Goal: Obtain resource: Download file/media

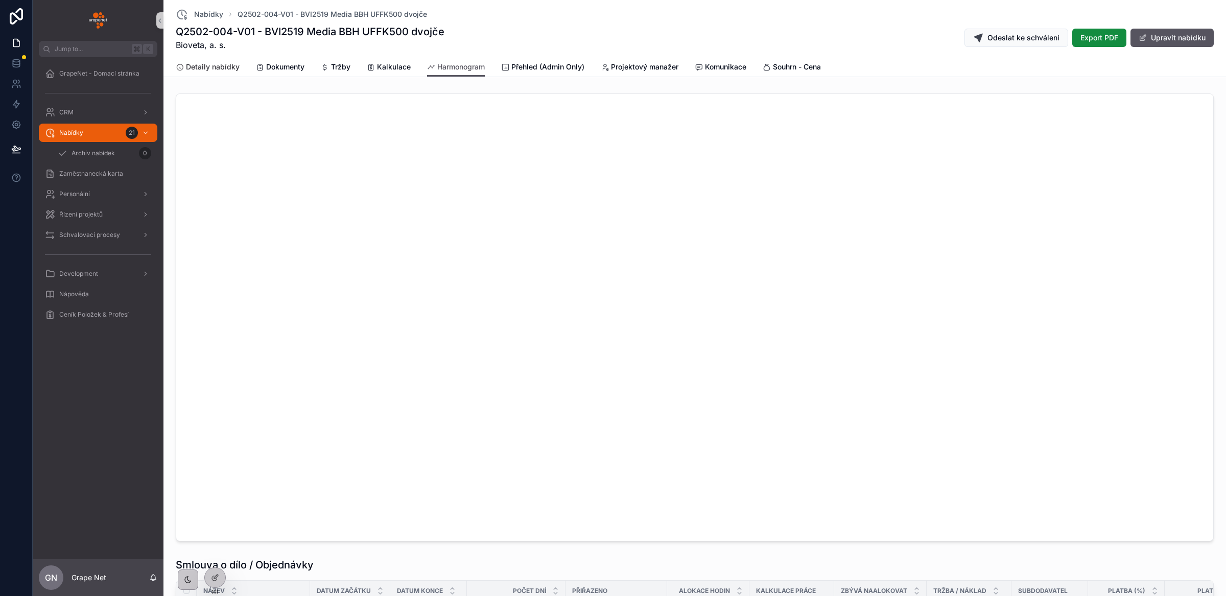
click at [228, 67] on span "Detaily nabídky" at bounding box center [213, 67] width 54 height 10
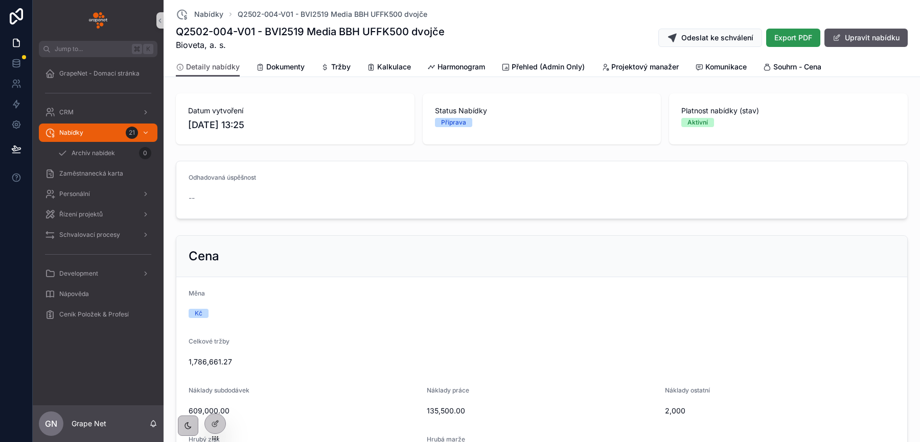
click at [780, 40] on span "Export PDF" at bounding box center [793, 38] width 38 height 10
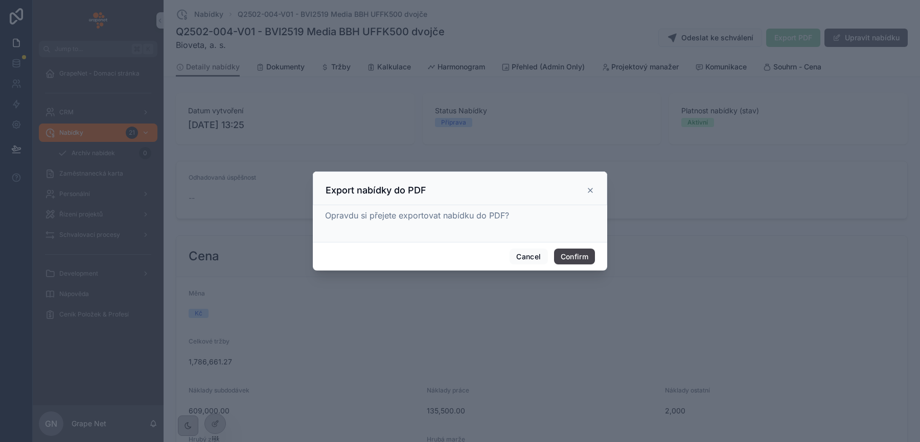
click at [579, 257] on button "Confirm" at bounding box center [574, 257] width 41 height 16
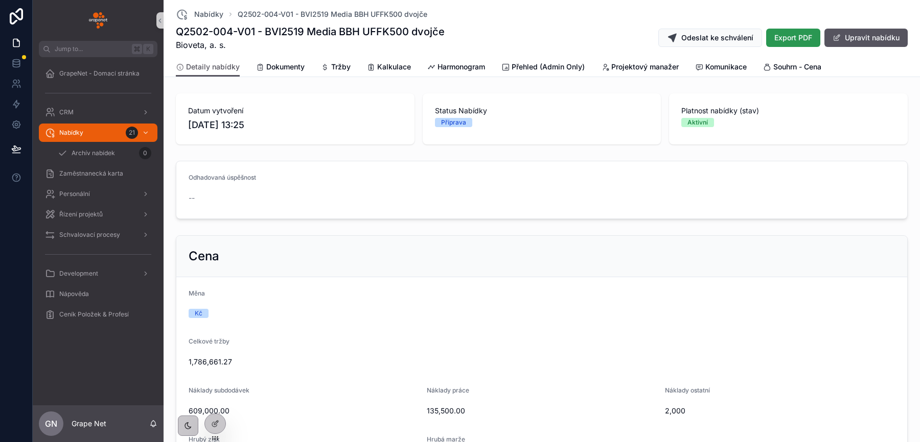
click at [781, 40] on span "Export PDF" at bounding box center [793, 38] width 38 height 10
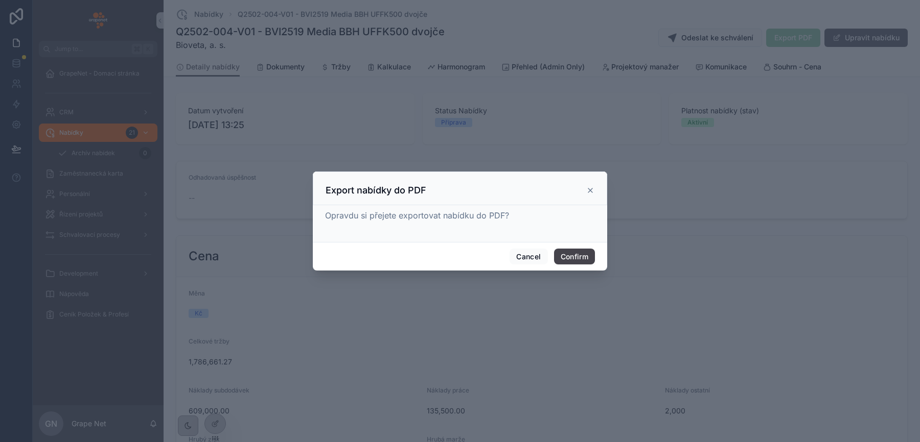
click at [585, 258] on button "Confirm" at bounding box center [574, 257] width 41 height 16
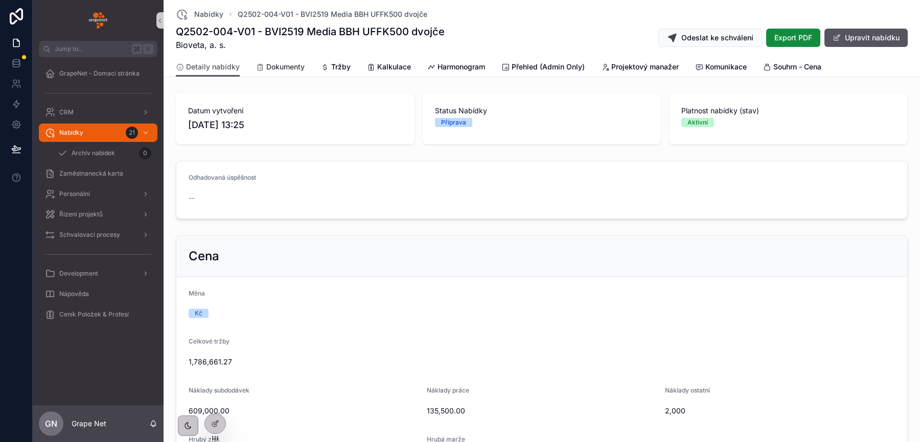
click at [276, 67] on span "Dokumenty" at bounding box center [285, 67] width 38 height 10
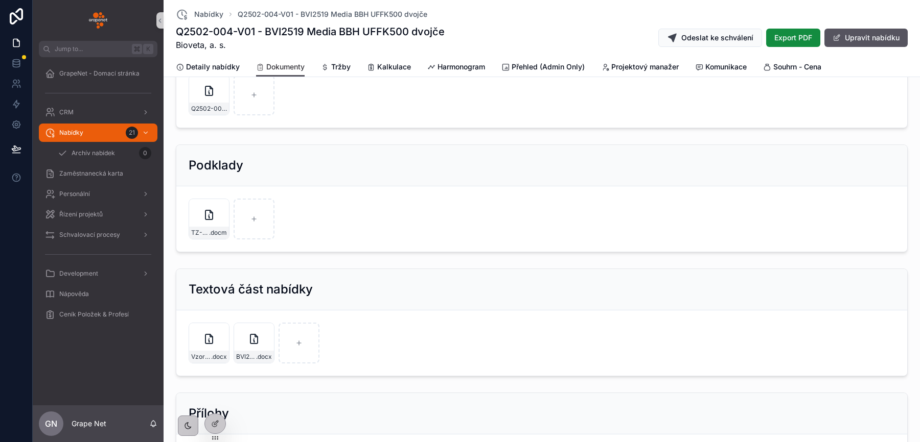
scroll to position [232, 0]
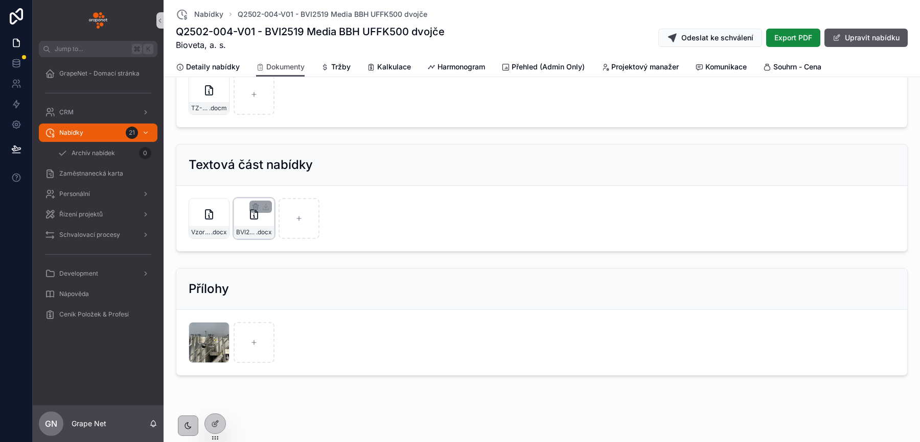
click at [265, 217] on div "BVI2519-NA01-V01--MÉDIA-BBH-pro-UFFK500L-II_JU .docx" at bounding box center [253, 218] width 41 height 41
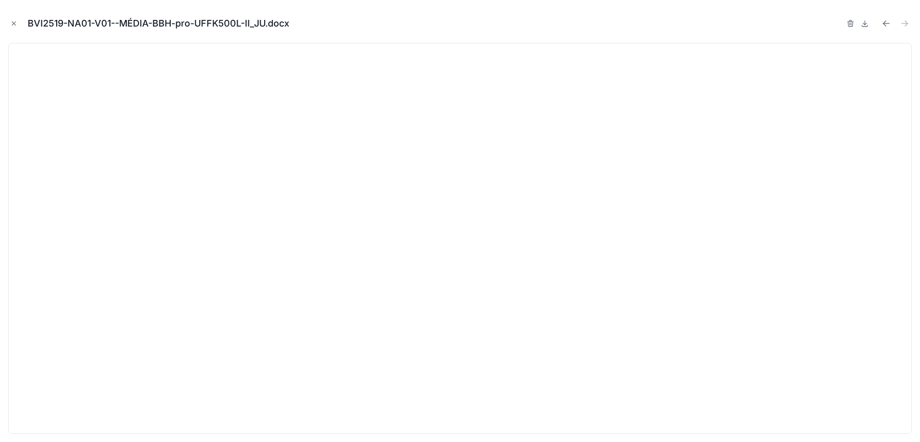
click at [14, 22] on icon "Close modal" at bounding box center [13, 23] width 7 height 7
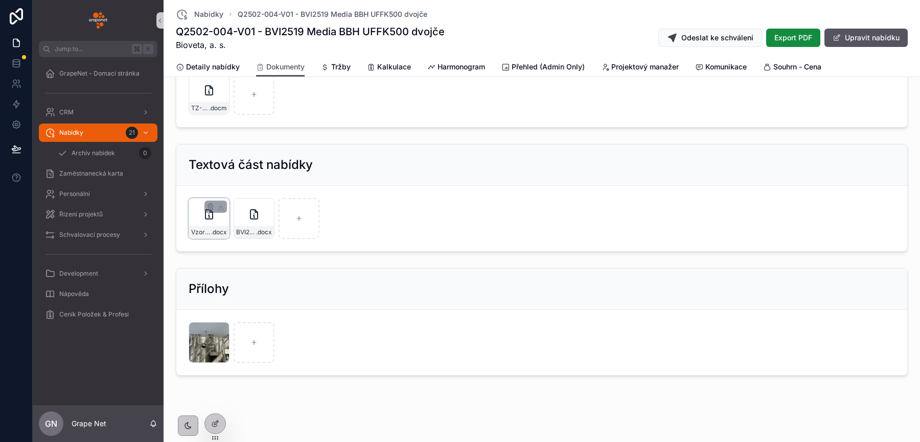
click at [223, 216] on div "Vzor---Textová-část-nabídky .docx" at bounding box center [209, 218] width 41 height 41
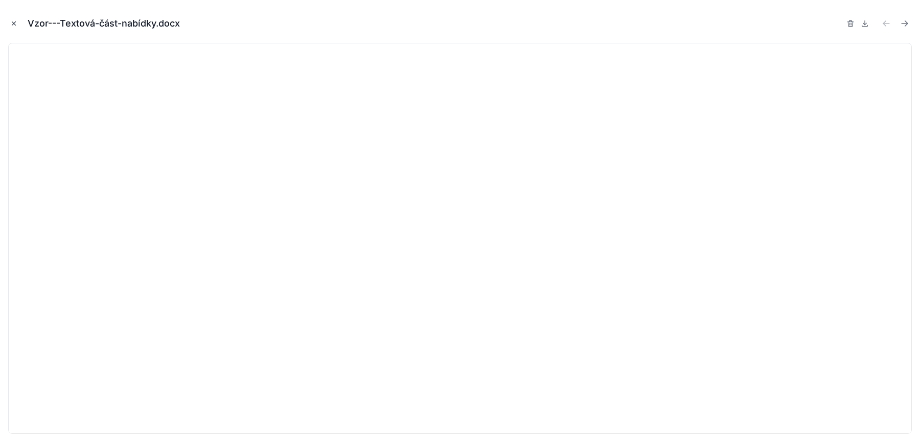
click at [14, 25] on icon "Close modal" at bounding box center [13, 23] width 7 height 7
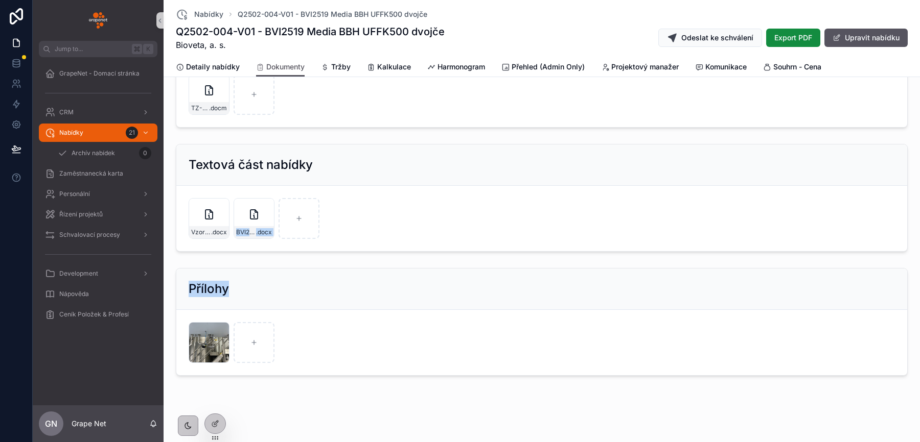
drag, startPoint x: 262, startPoint y: 219, endPoint x: 275, endPoint y: 292, distance: 74.3
click at [262, 302] on div "Přidat odkaz na Cloud uložiště Finální nabídka Q2502-004-V01---BVI2519-Media-BB…" at bounding box center [541, 118] width 756 height 523
click at [280, 289] on div "Přílohy" at bounding box center [542, 289] width 706 height 16
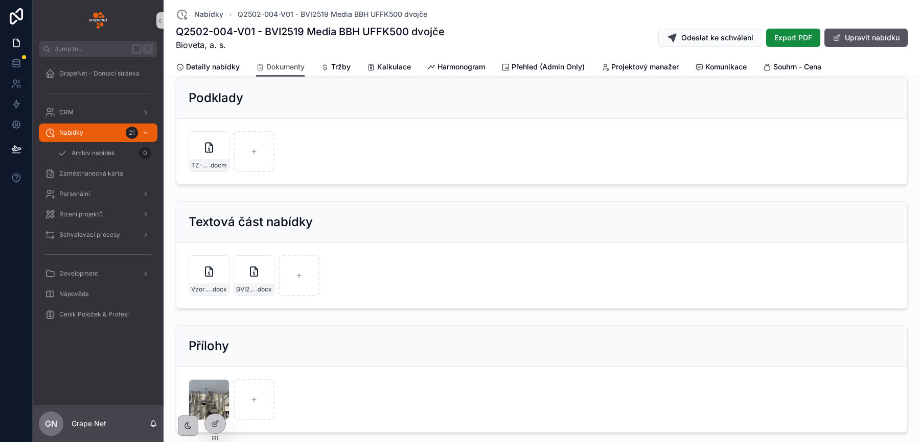
scroll to position [173, 0]
click at [266, 264] on icon "scrollable content" at bounding box center [266, 267] width 8 height 8
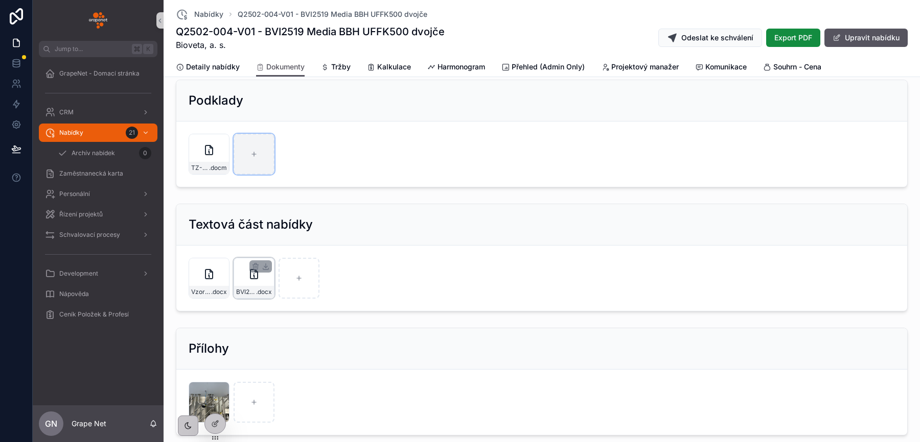
click at [259, 153] on div "scrollable content" at bounding box center [253, 154] width 41 height 41
type input "**********"
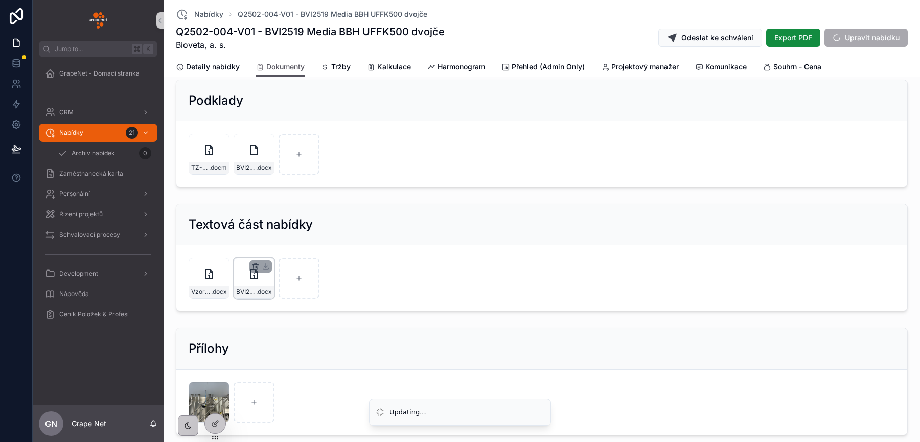
click at [255, 267] on icon "scrollable content" at bounding box center [255, 267] width 8 height 8
click at [274, 246] on icon "scrollable content" at bounding box center [276, 246] width 5 height 5
